Goal: Information Seeking & Learning: Learn about a topic

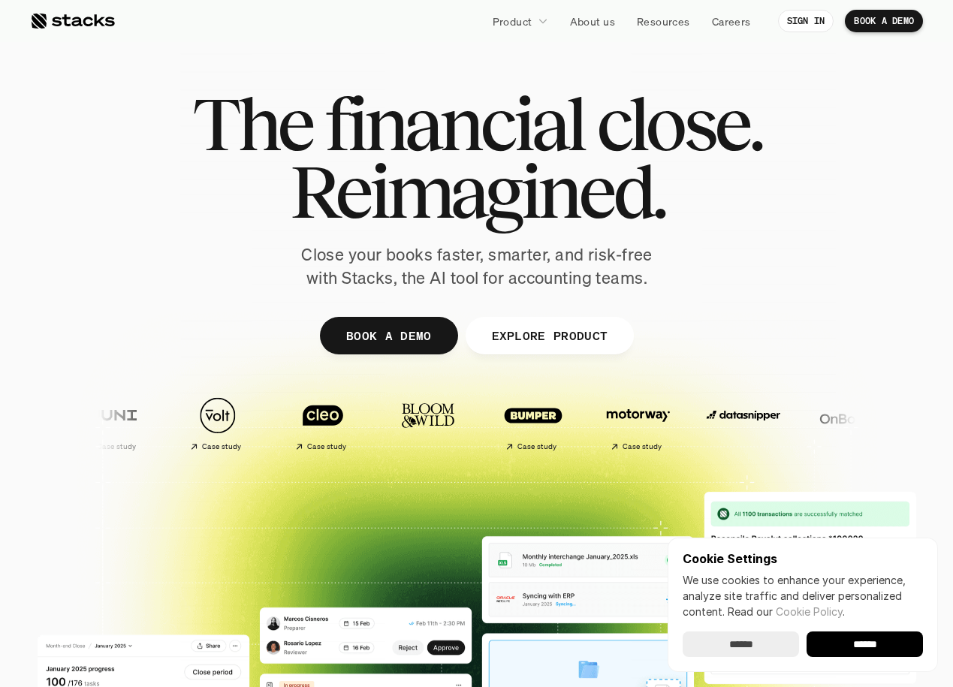
click at [590, 143] on h1 "The financial close." at bounding box center [476, 124] width 569 height 68
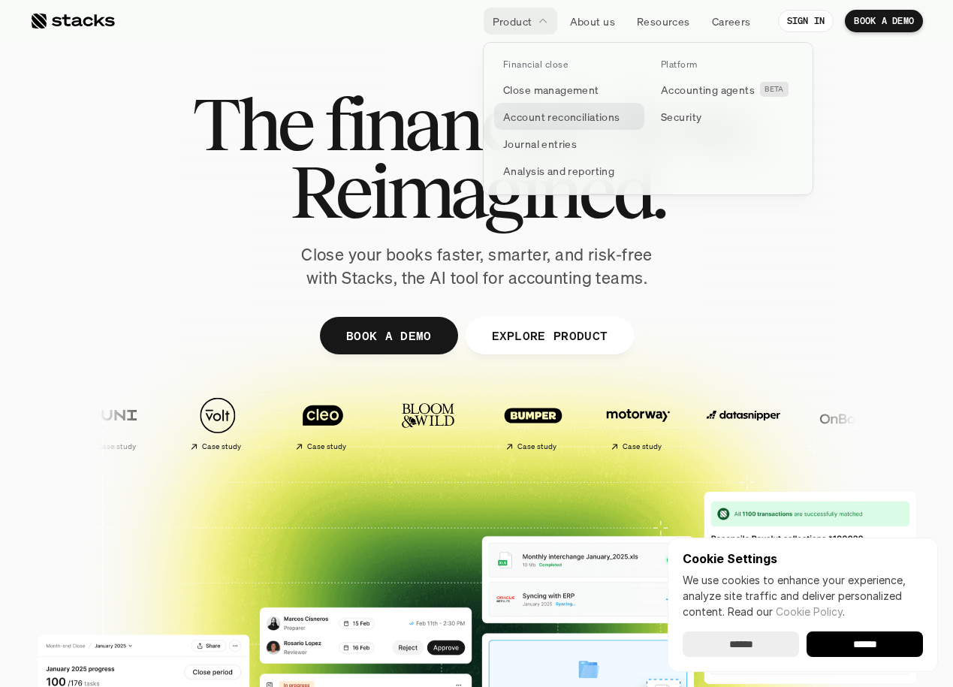
click at [553, 118] on p "Account reconciliations" at bounding box center [561, 117] width 117 height 16
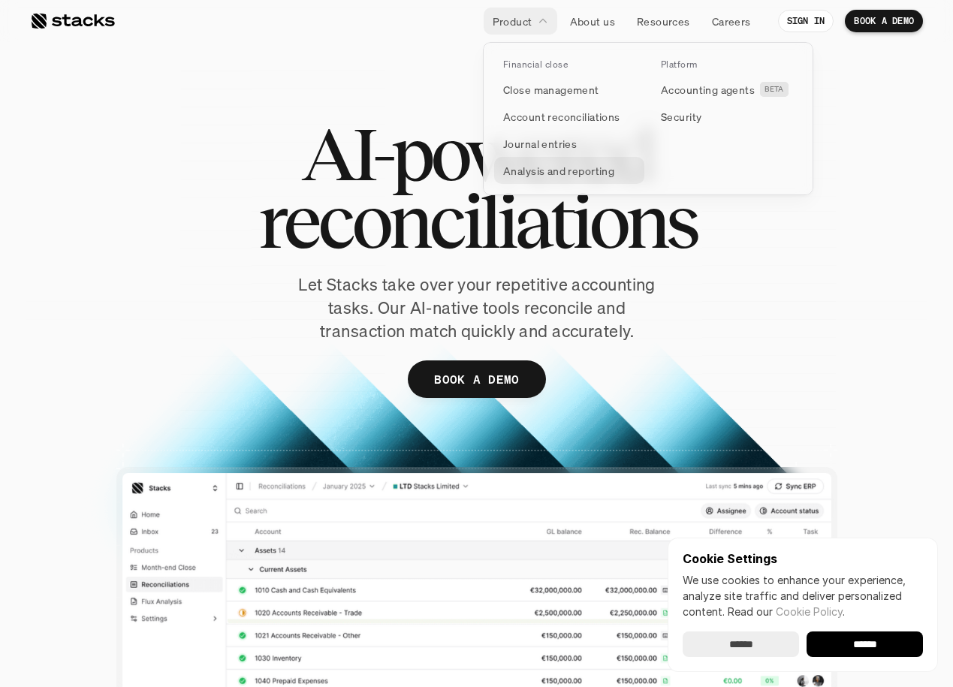
click at [527, 170] on p "Analysis and reporting" at bounding box center [558, 171] width 111 height 16
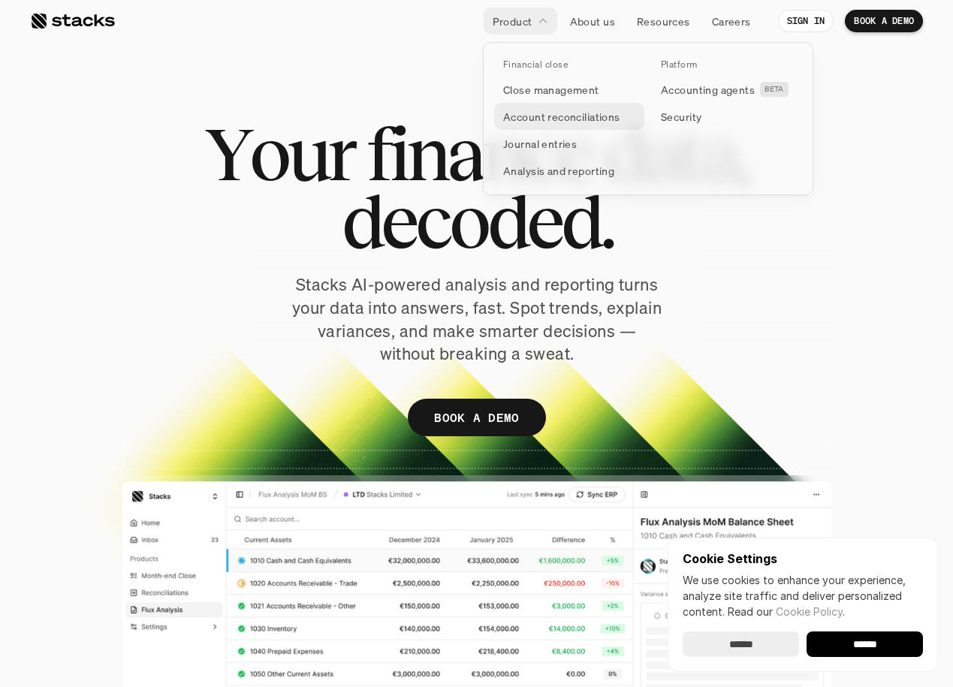
click at [553, 121] on p "Account reconciliations" at bounding box center [561, 117] width 117 height 16
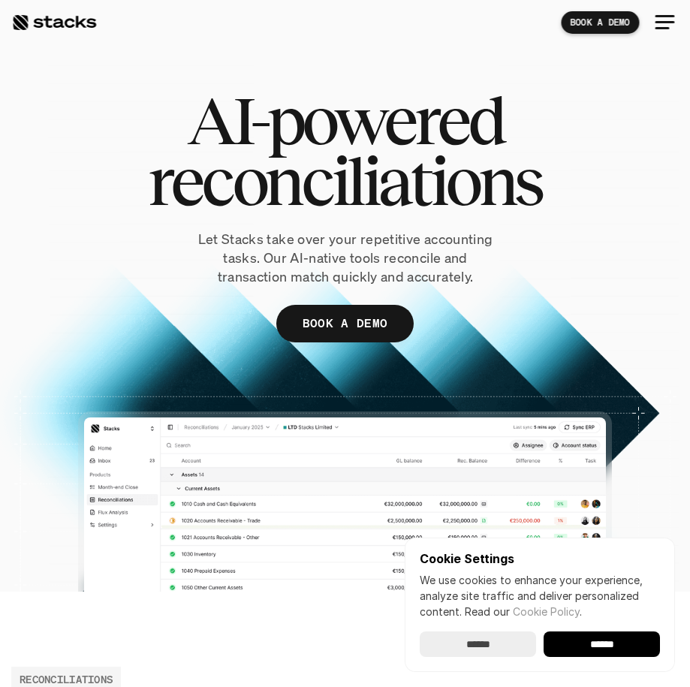
click at [662, 23] on div at bounding box center [665, 23] width 36 height 36
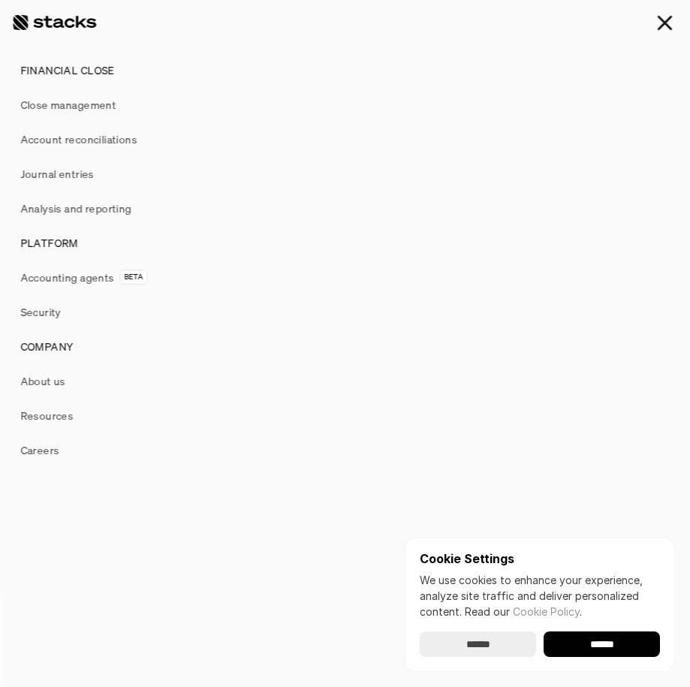
click at [118, 184] on link "Journal entries" at bounding box center [345, 173] width 668 height 27
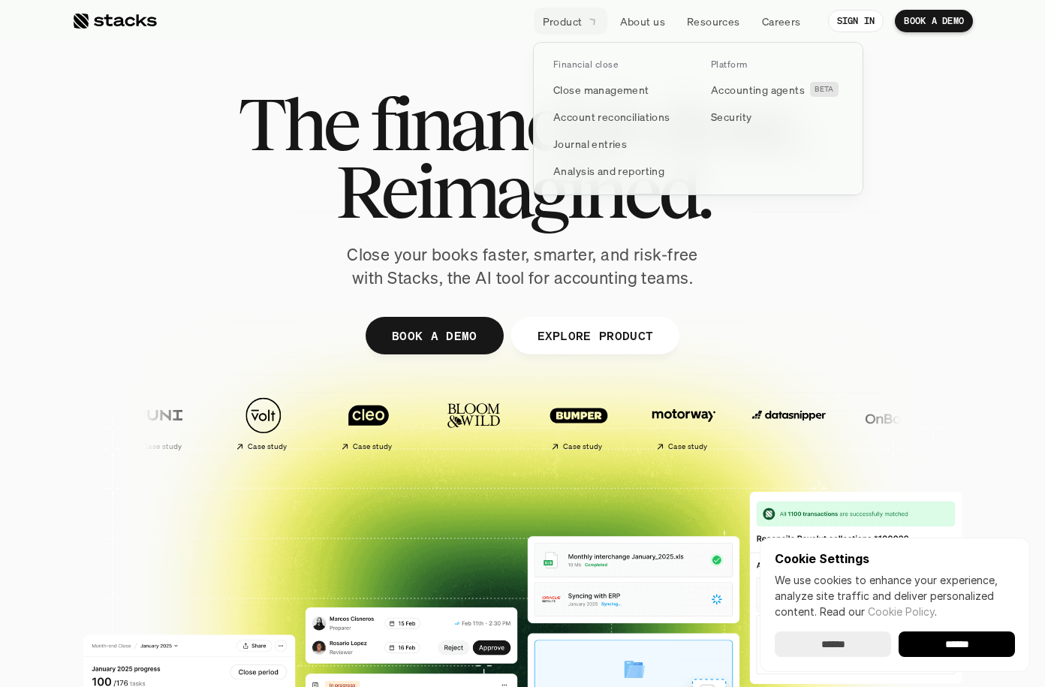
click at [578, 20] on p "Product" at bounding box center [563, 22] width 40 height 16
click at [593, 83] on p "Close management" at bounding box center [602, 90] width 96 height 16
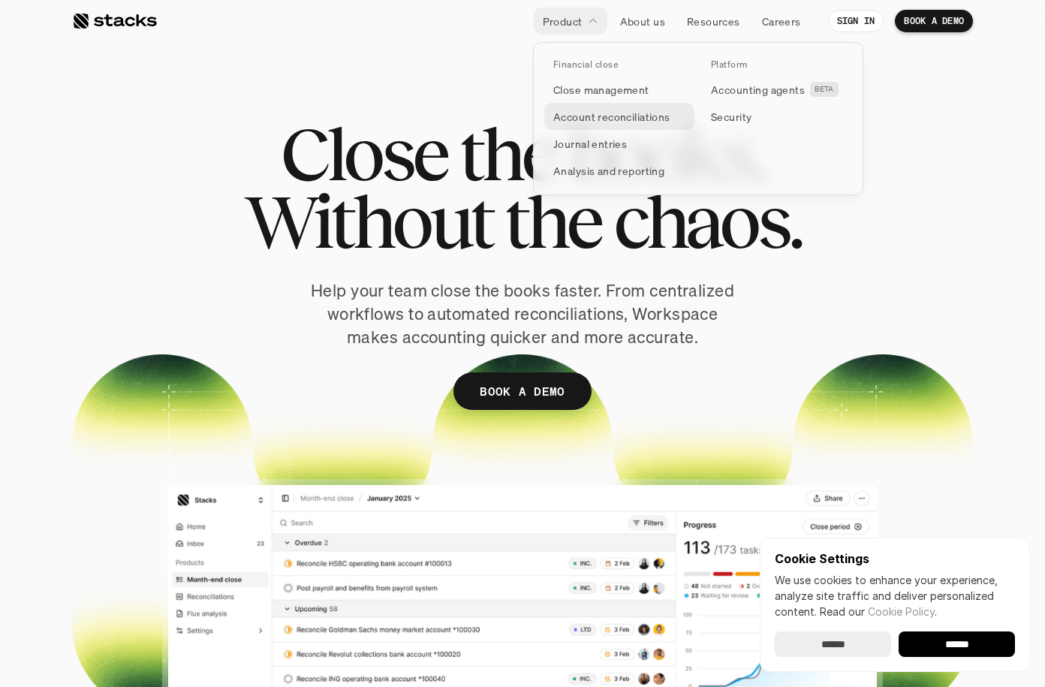
click at [588, 113] on p "Account reconciliations" at bounding box center [612, 117] width 117 height 16
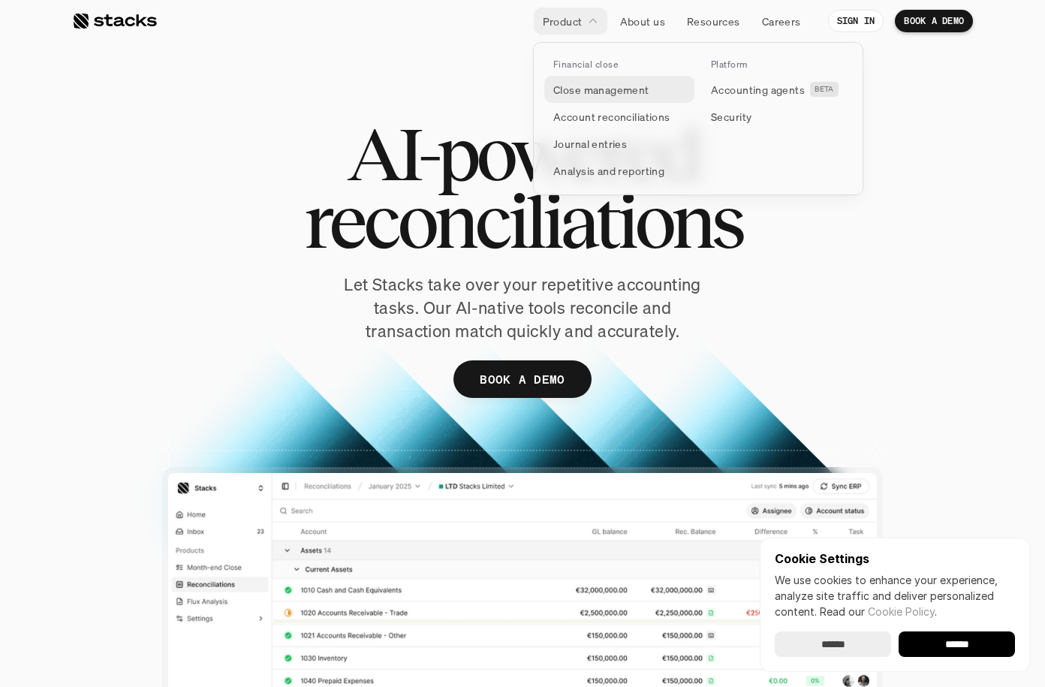
click at [608, 91] on p "Close management" at bounding box center [602, 90] width 96 height 16
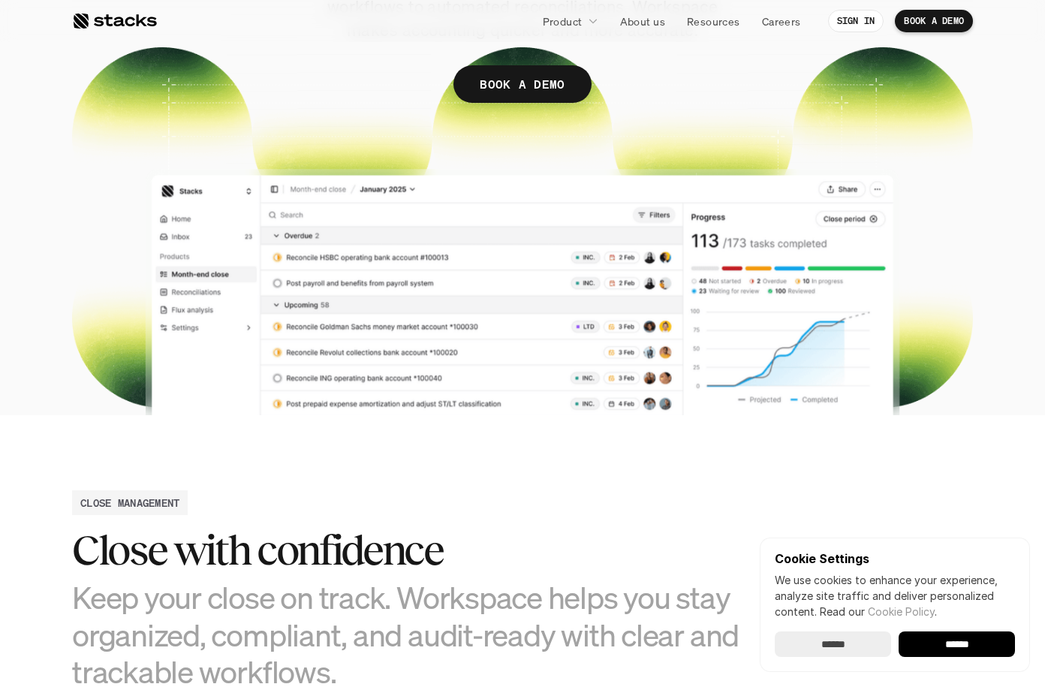
scroll to position [433, 0]
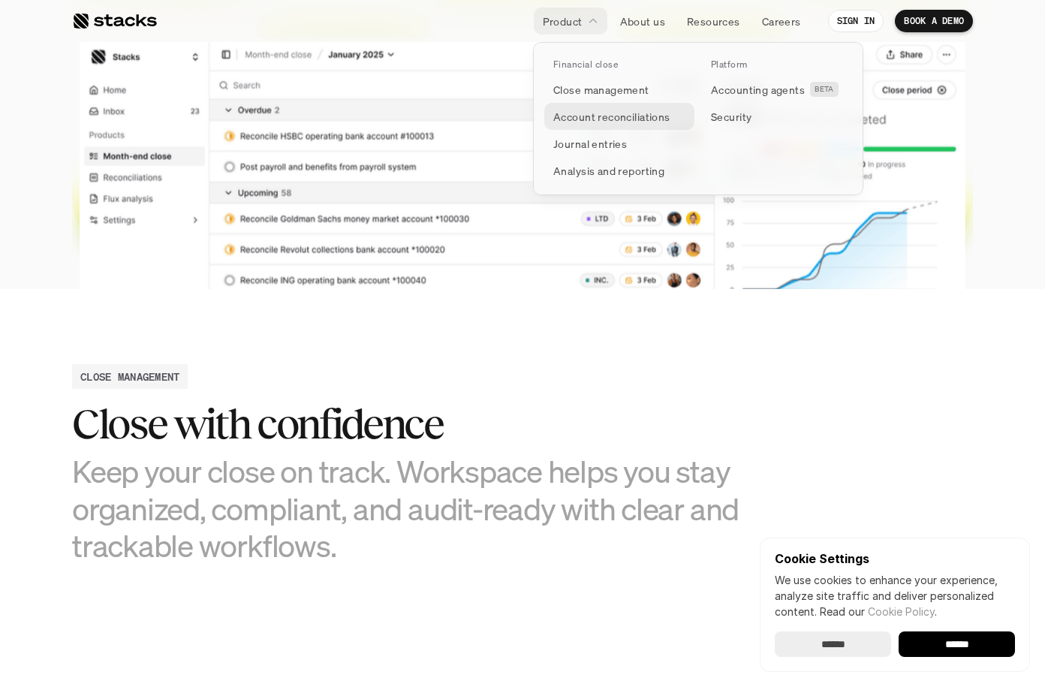
click at [602, 113] on p "Account reconciliations" at bounding box center [612, 117] width 117 height 16
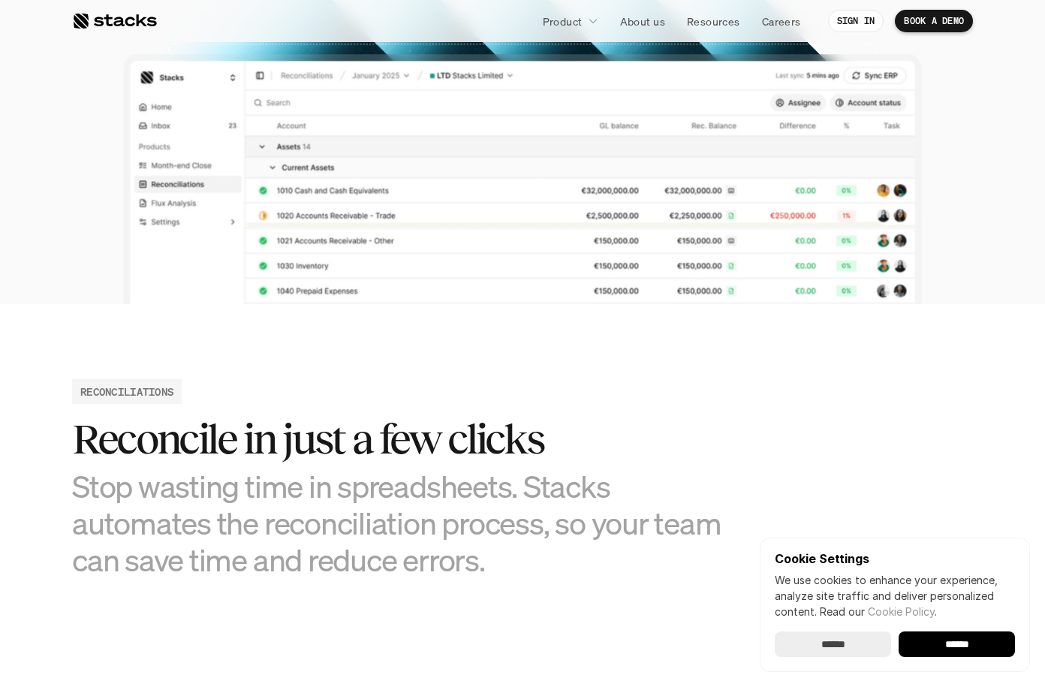
scroll to position [512, 0]
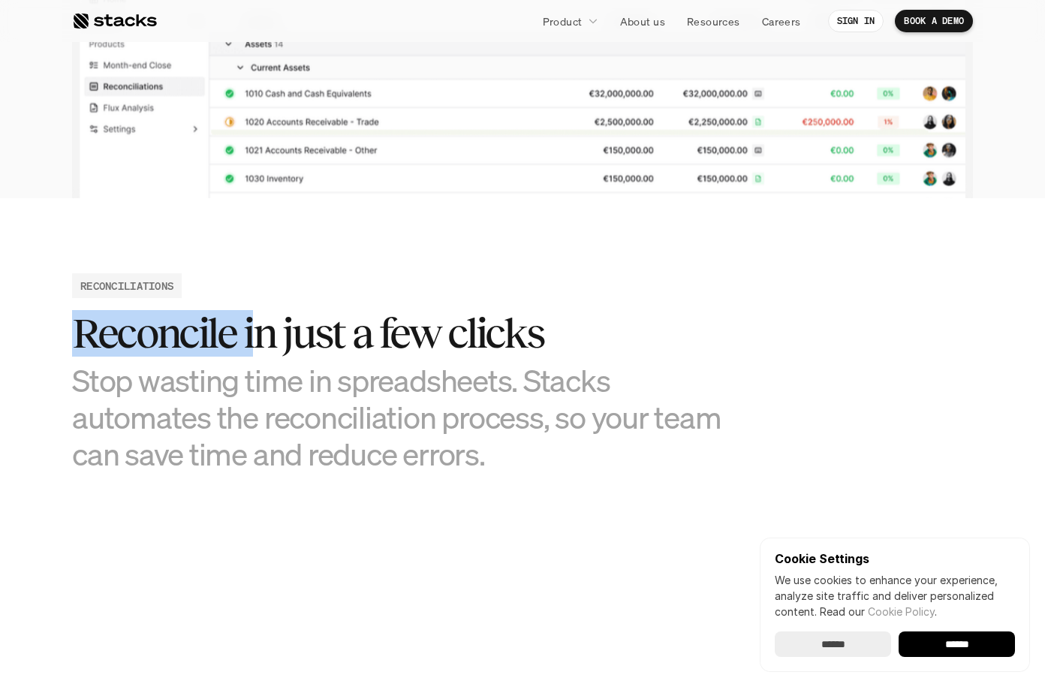
drag, startPoint x: 249, startPoint y: 344, endPoint x: 31, endPoint y: 344, distance: 218.5
click at [31, 344] on section "RECONCILIATIONS Reconcile in just a few clicks Stop wasting time in spreadsheet…" at bounding box center [522, 616] width 1045 height 837
copy h2 "Reconcile i"
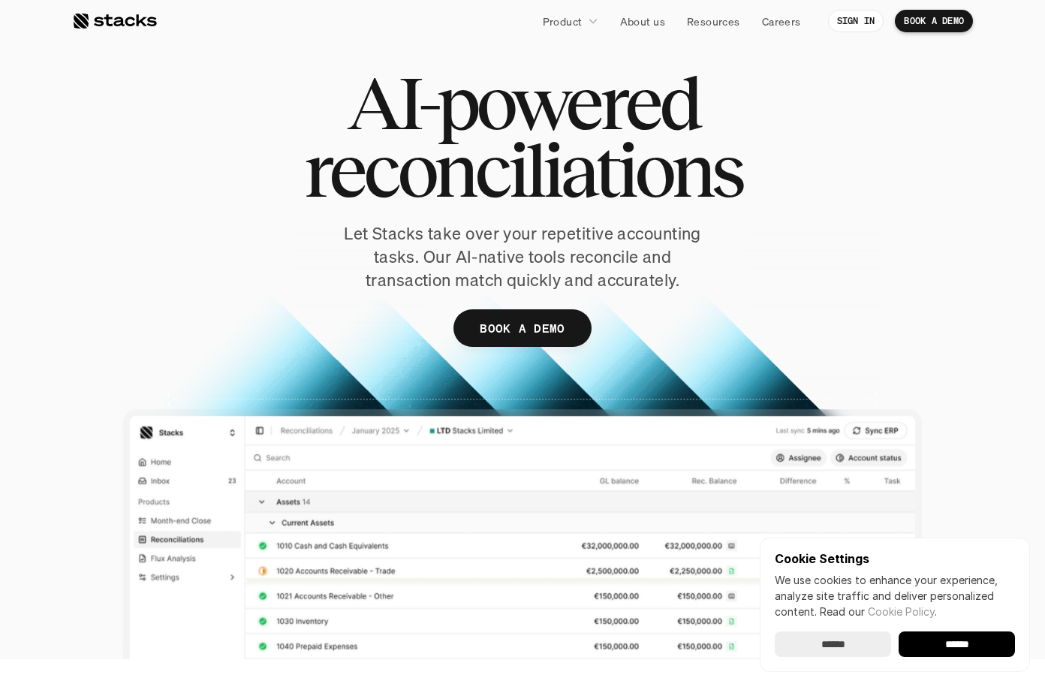
scroll to position [0, 0]
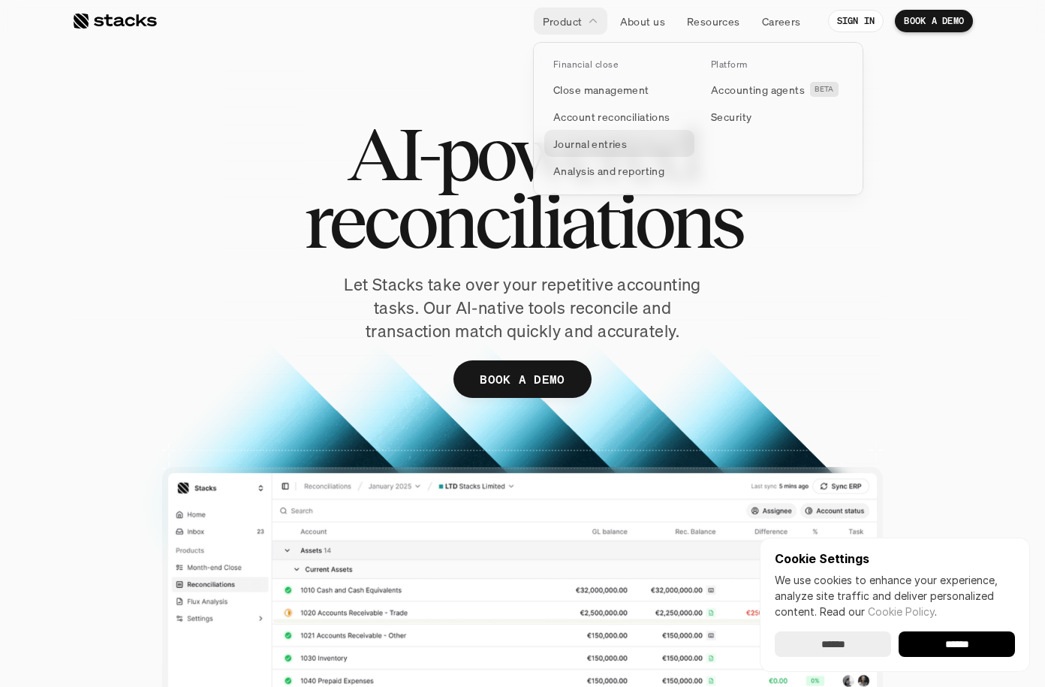
click at [593, 152] on link "Journal entries" at bounding box center [619, 143] width 150 height 27
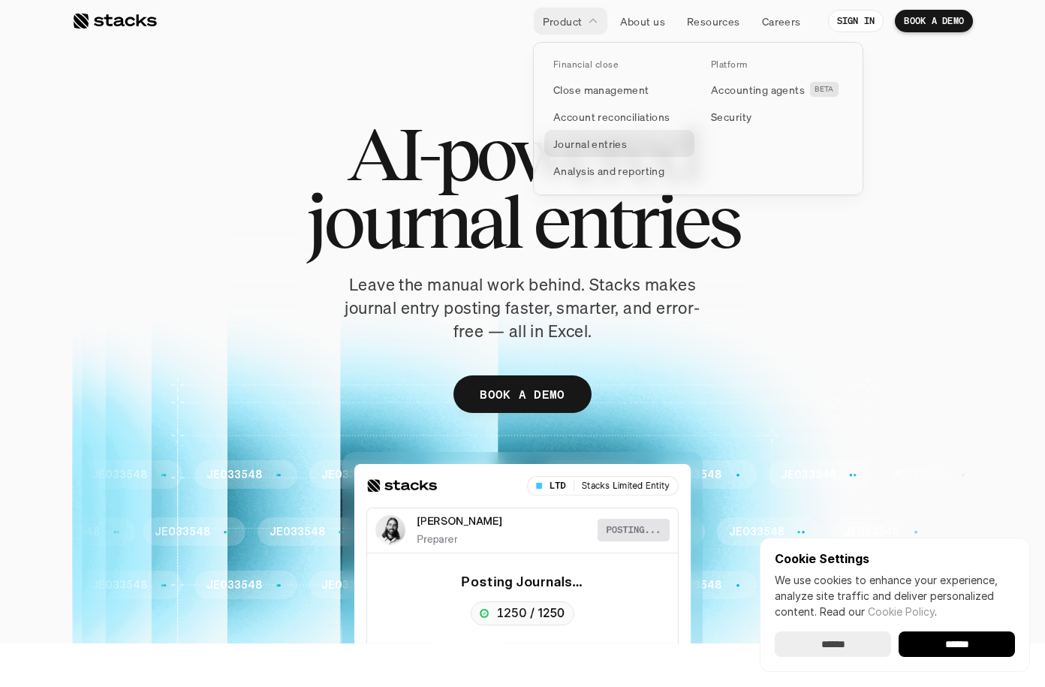
click at [621, 146] on p "Journal entries" at bounding box center [591, 144] width 74 height 16
click at [615, 145] on p "Journal entries" at bounding box center [591, 144] width 74 height 16
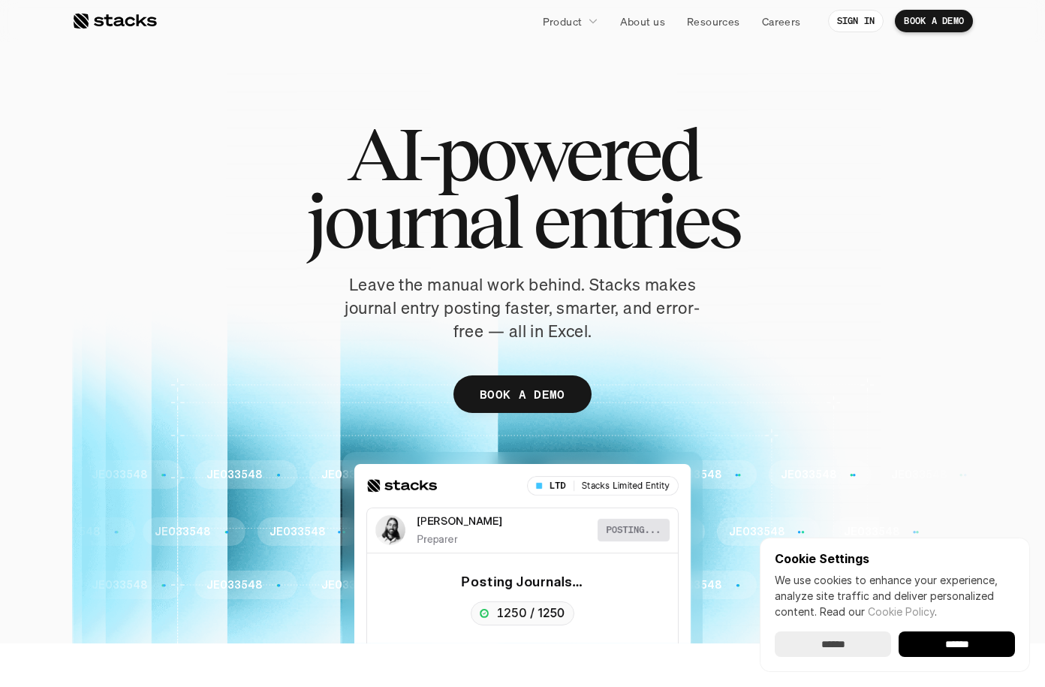
scroll to position [3, 0]
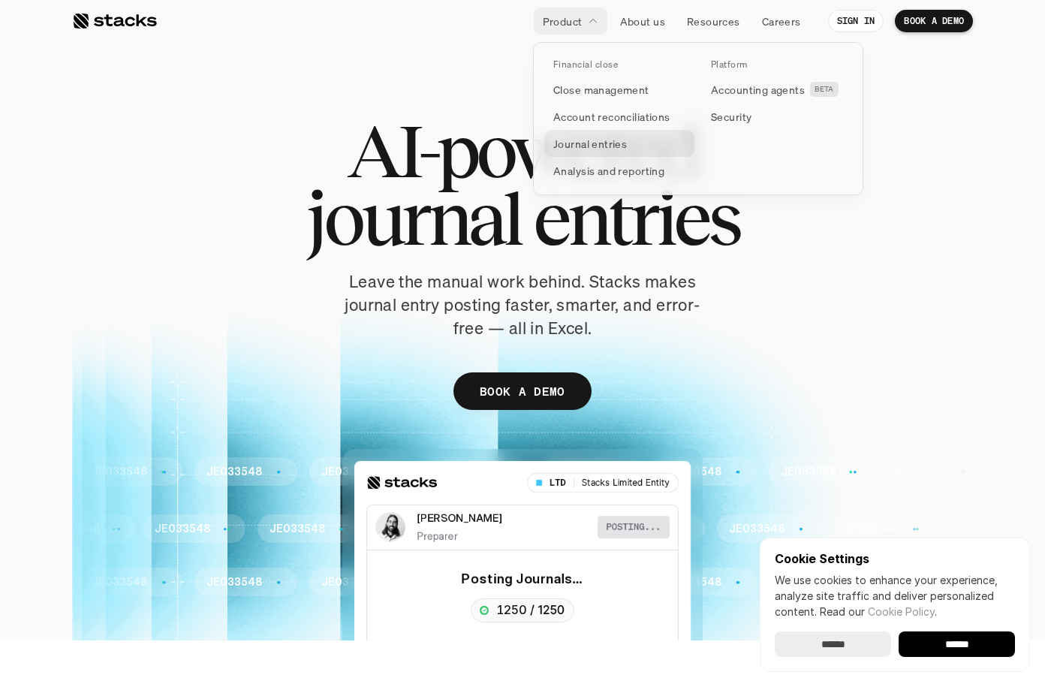
click at [608, 149] on p "Journal entries" at bounding box center [591, 144] width 74 height 16
